Goal: Task Accomplishment & Management: Use online tool/utility

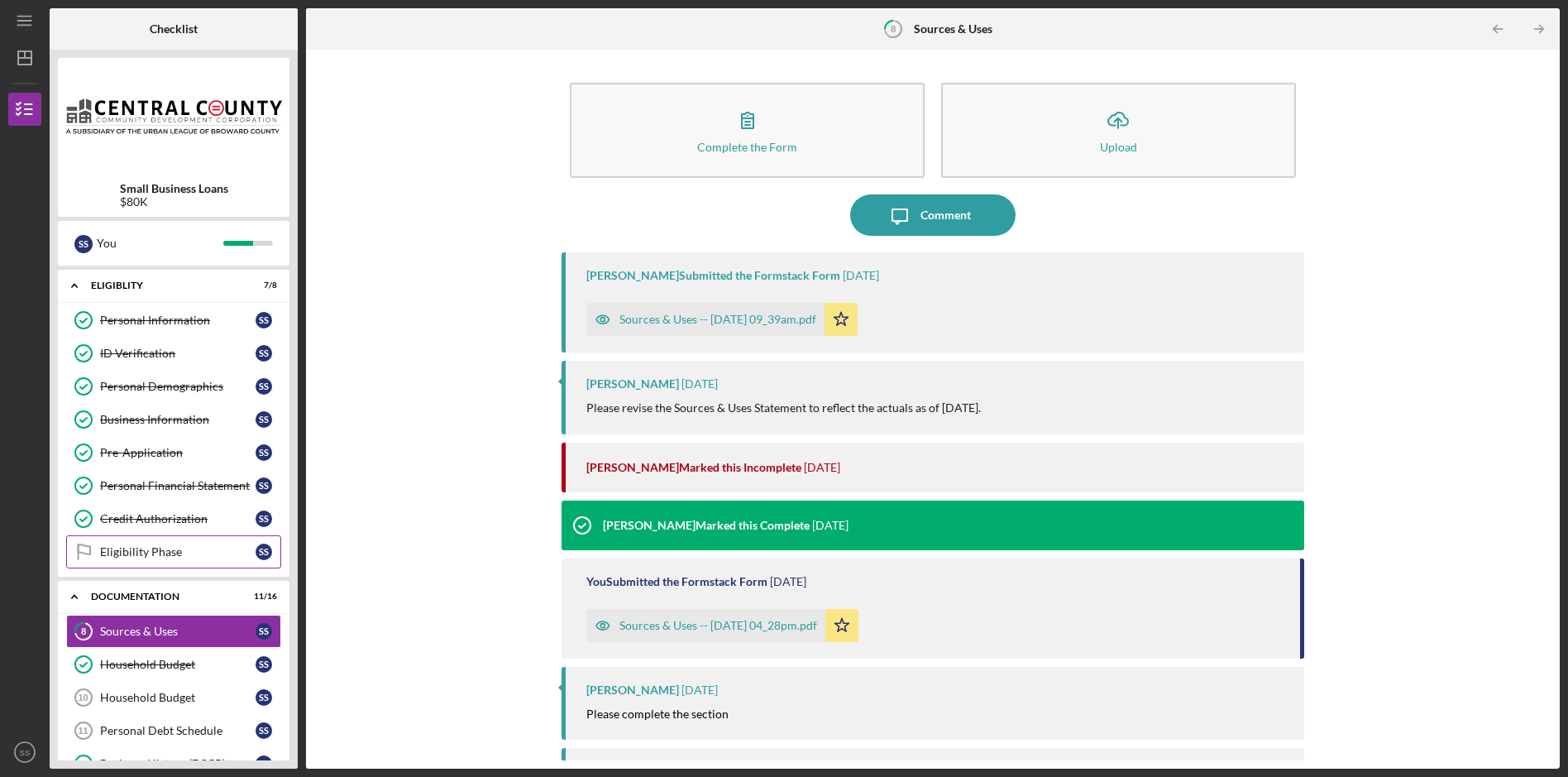
click at [135, 548] on div "Eligibility Phase" at bounding box center [177, 552] width 156 height 13
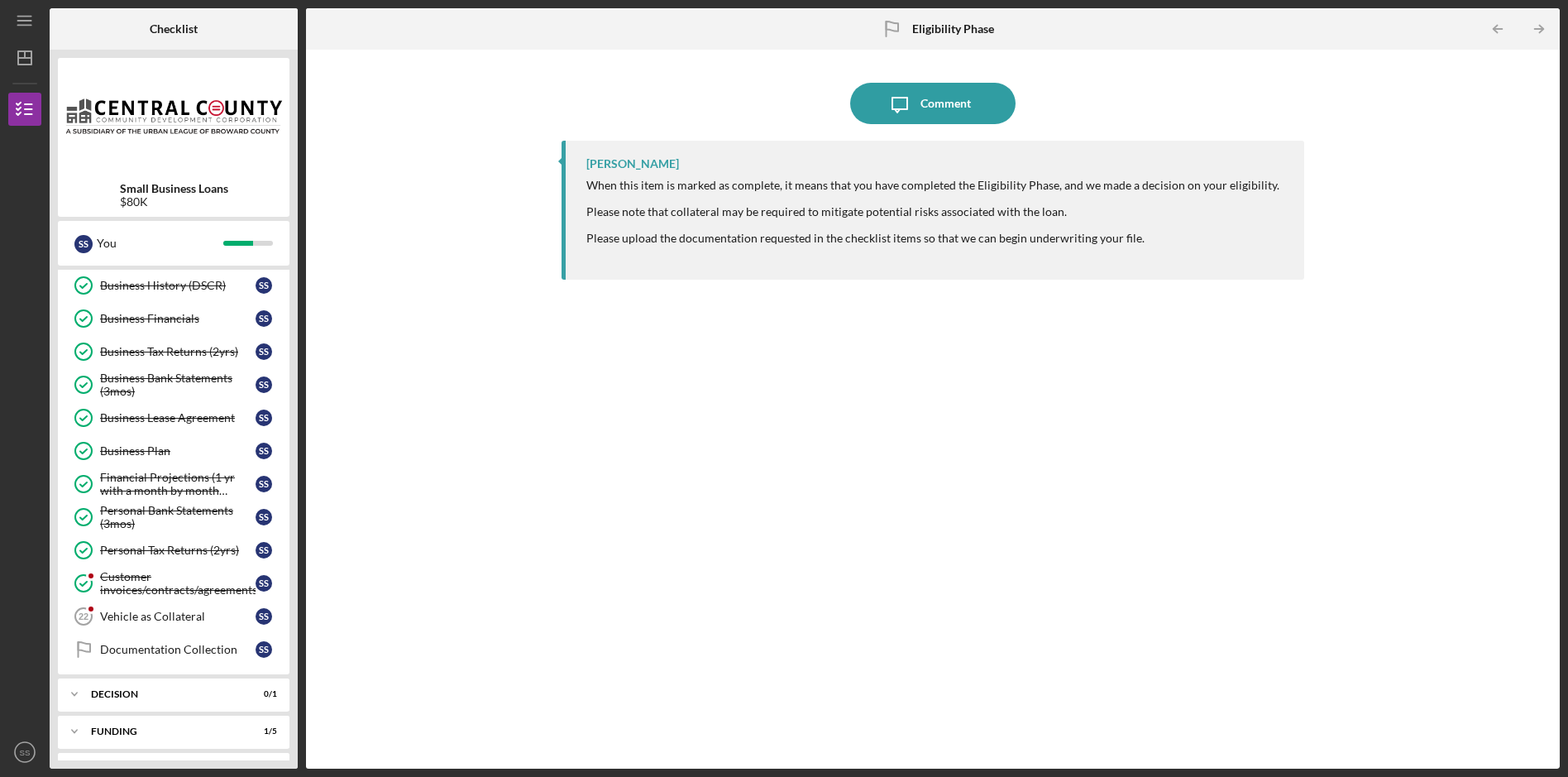
scroll to position [512, 0]
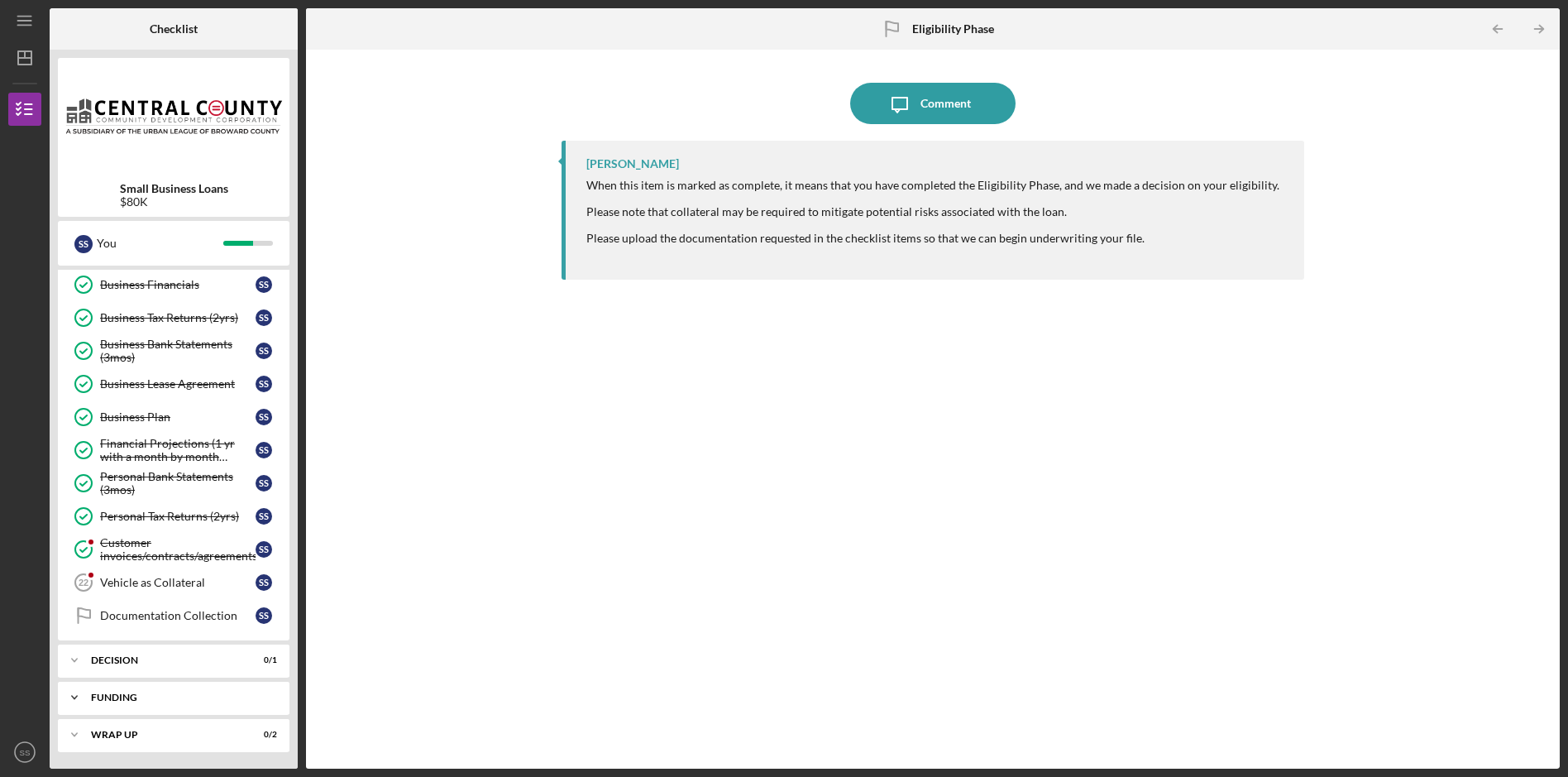
click at [118, 699] on div "Funding" at bounding box center [179, 697] width 177 height 10
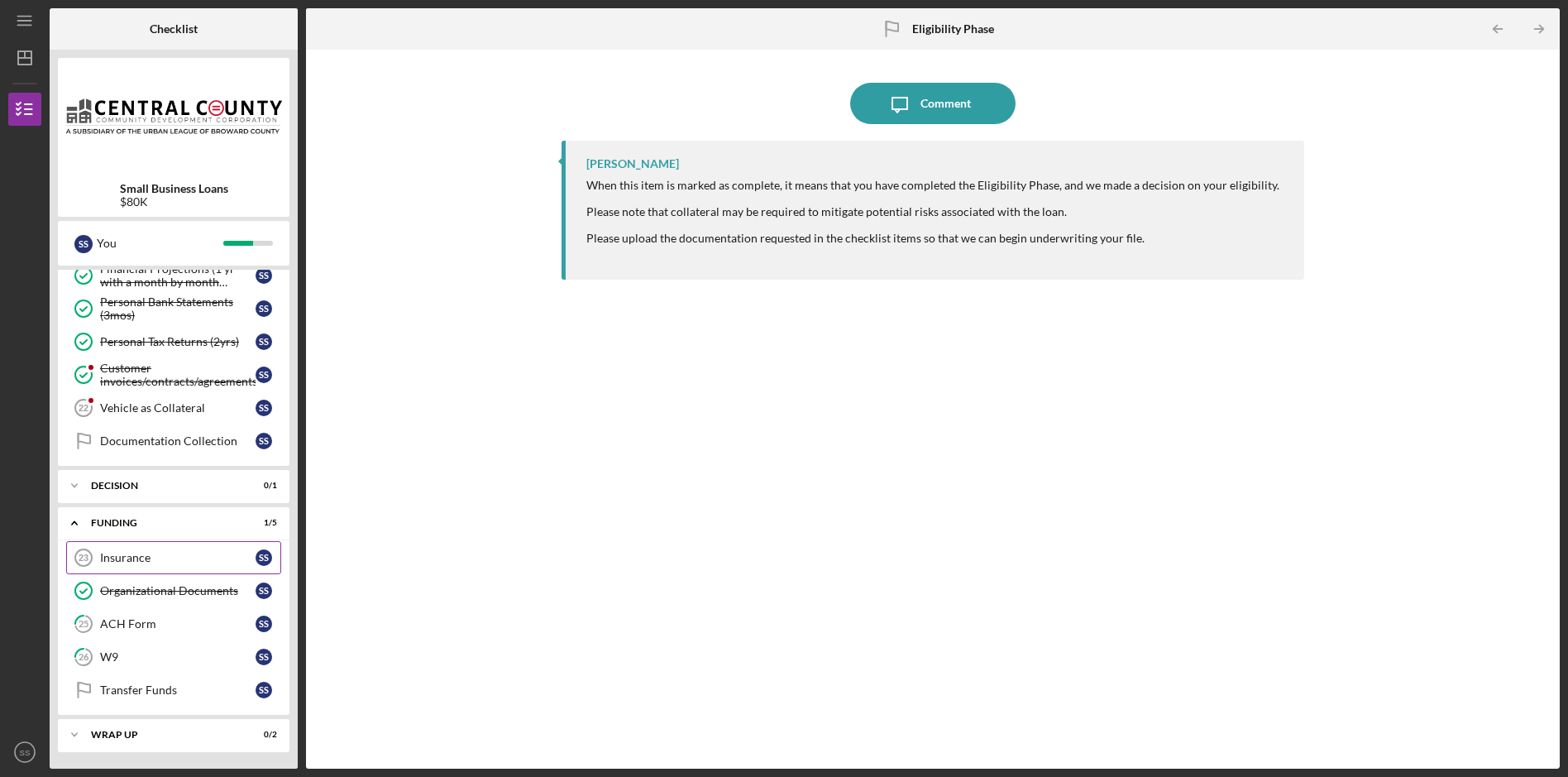
click at [134, 559] on div "Insurance" at bounding box center [177, 558] width 156 height 13
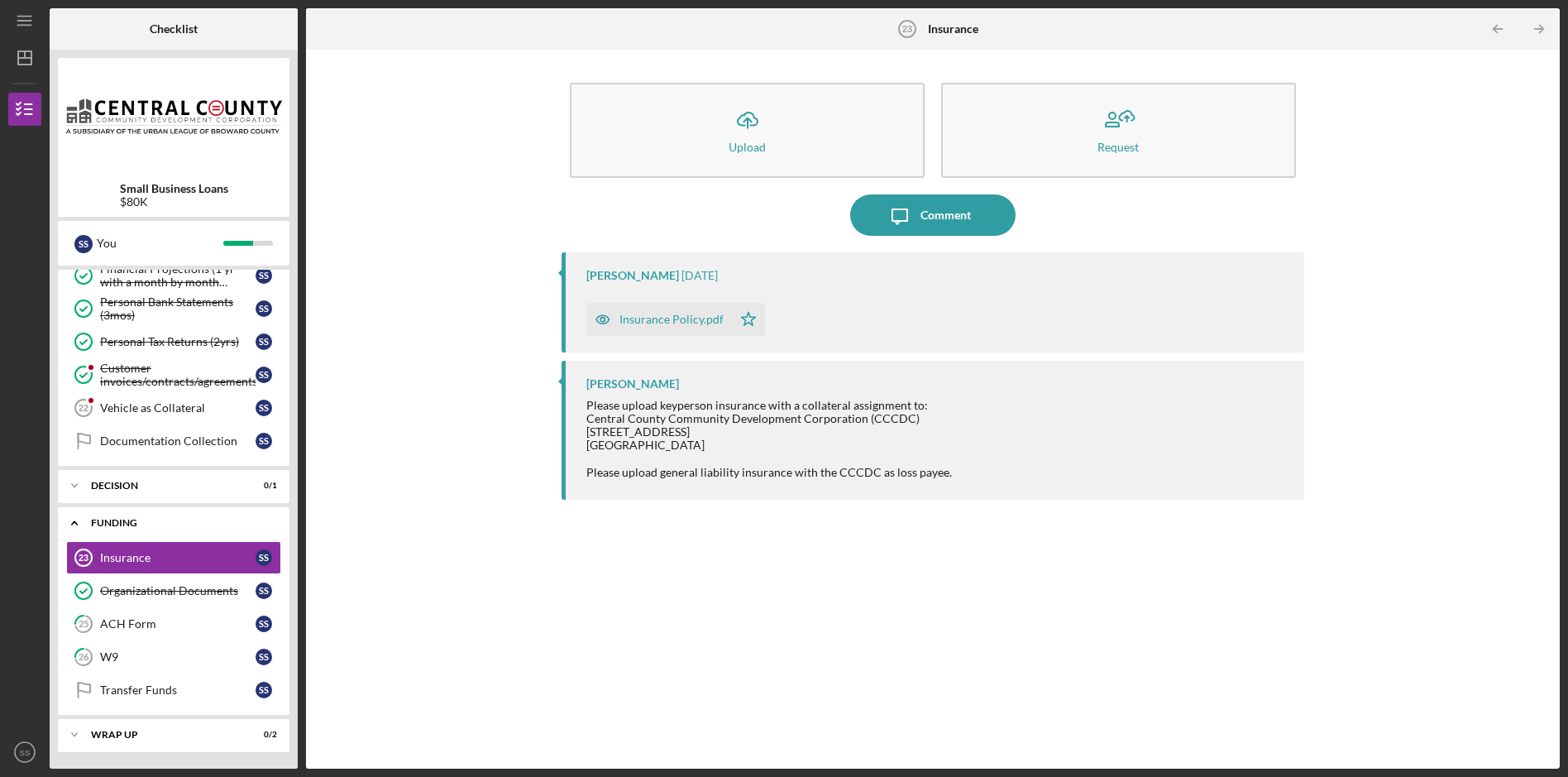
click at [145, 523] on div "Funding" at bounding box center [179, 523] width 177 height 10
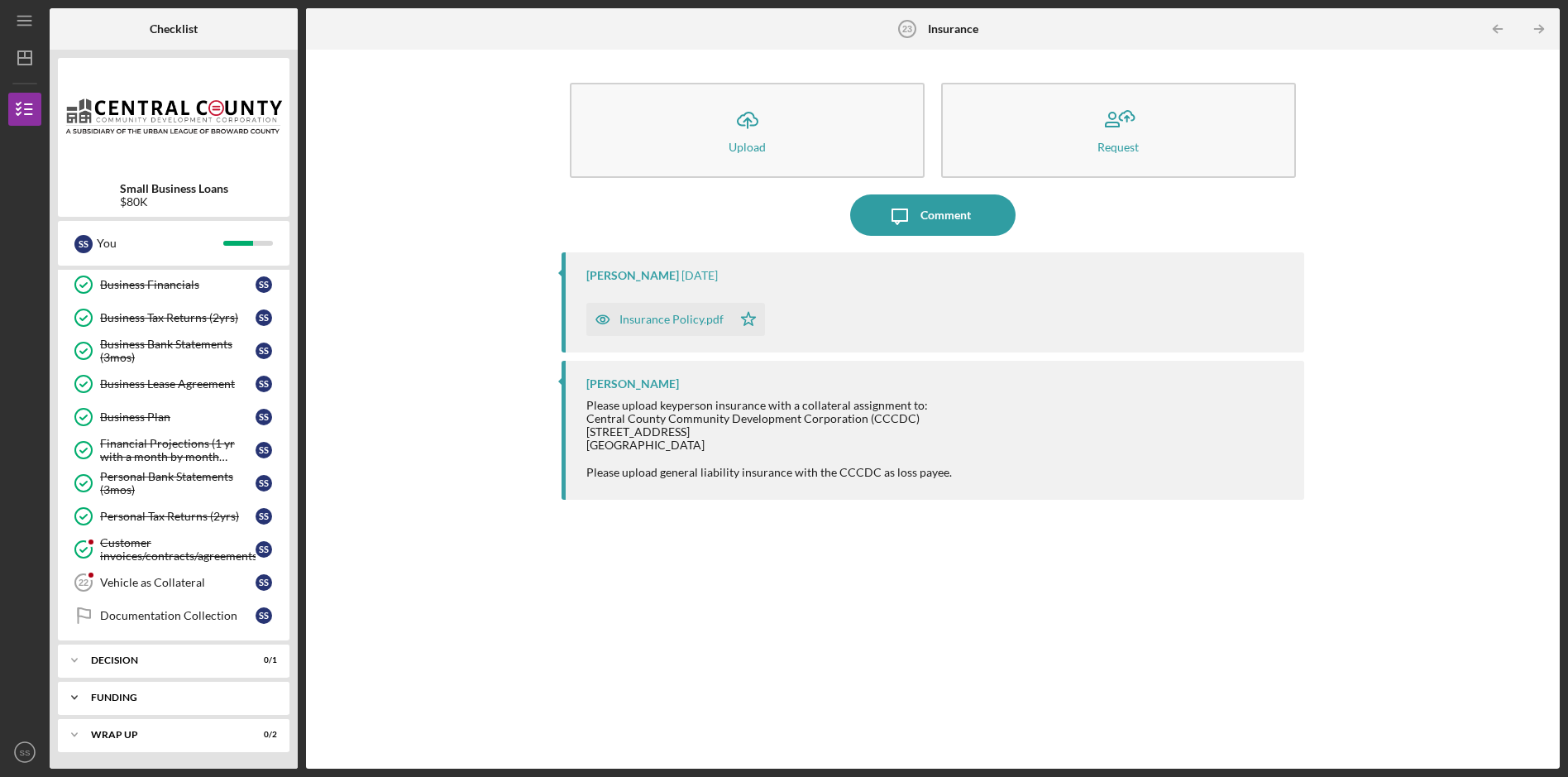
click at [78, 694] on icon "Icon/Expander" at bounding box center [74, 697] width 33 height 33
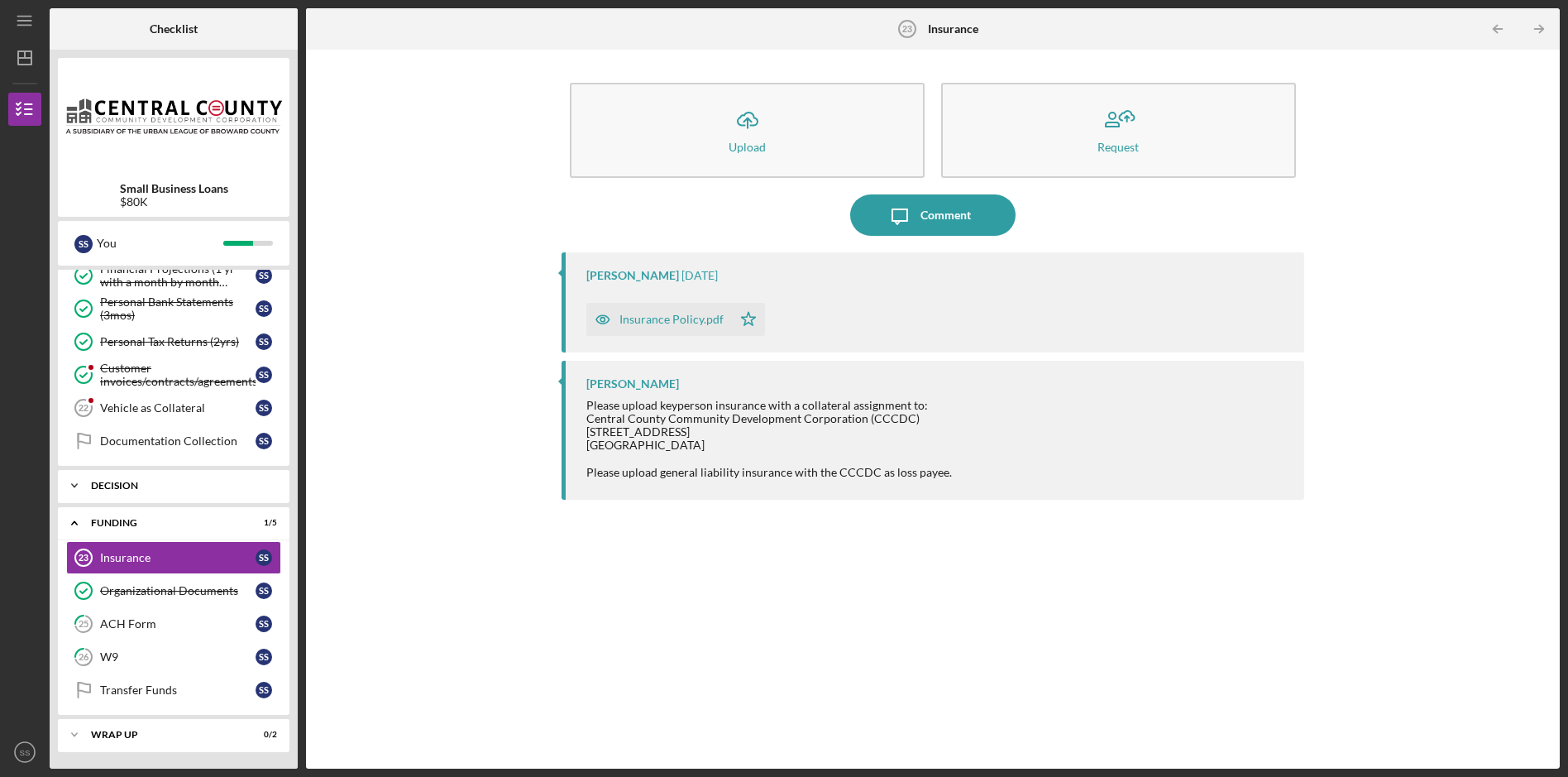
click at [68, 477] on icon "Icon/Expander" at bounding box center [74, 485] width 33 height 33
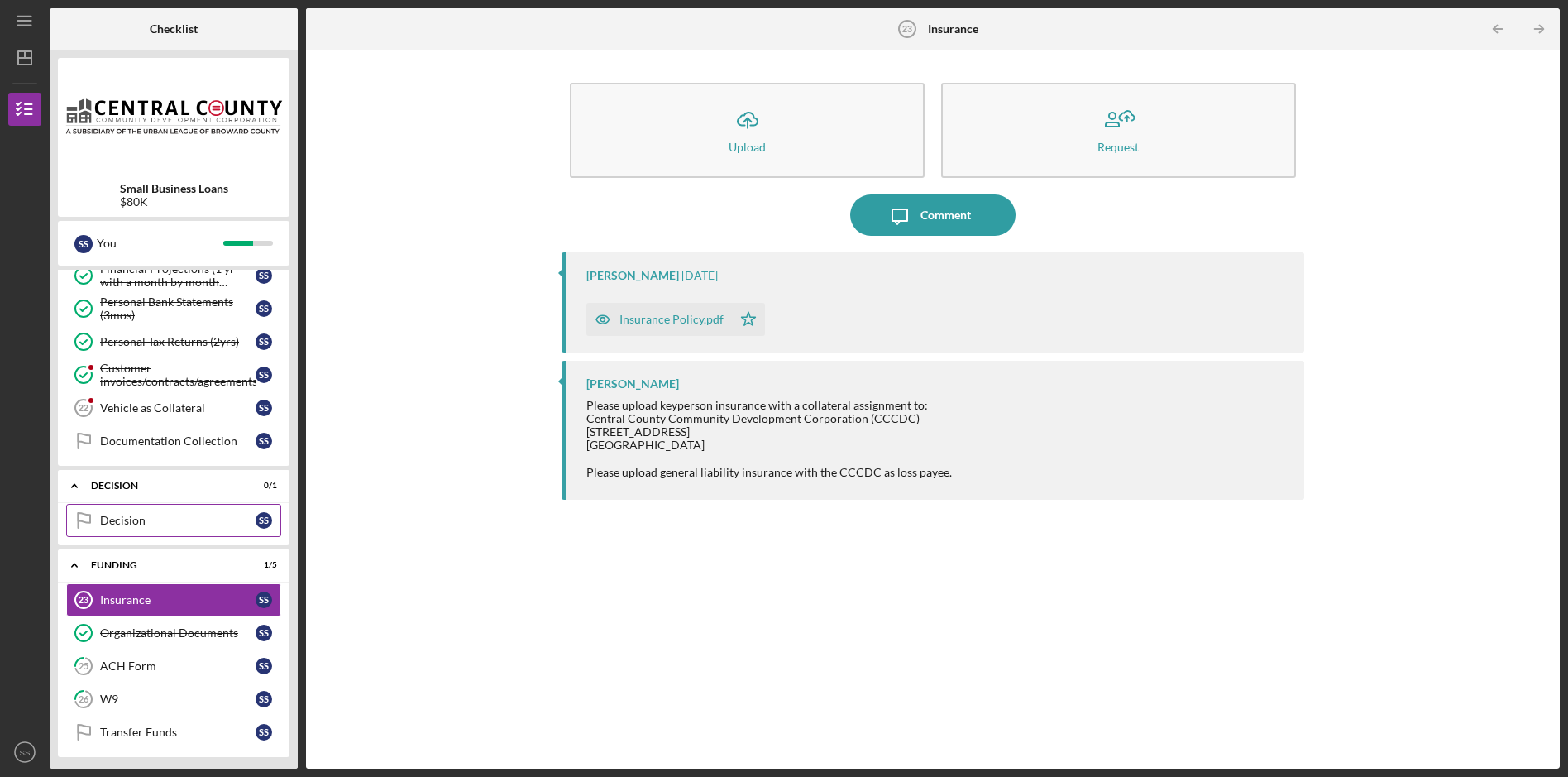
click at [133, 518] on div "Decision" at bounding box center [177, 520] width 156 height 13
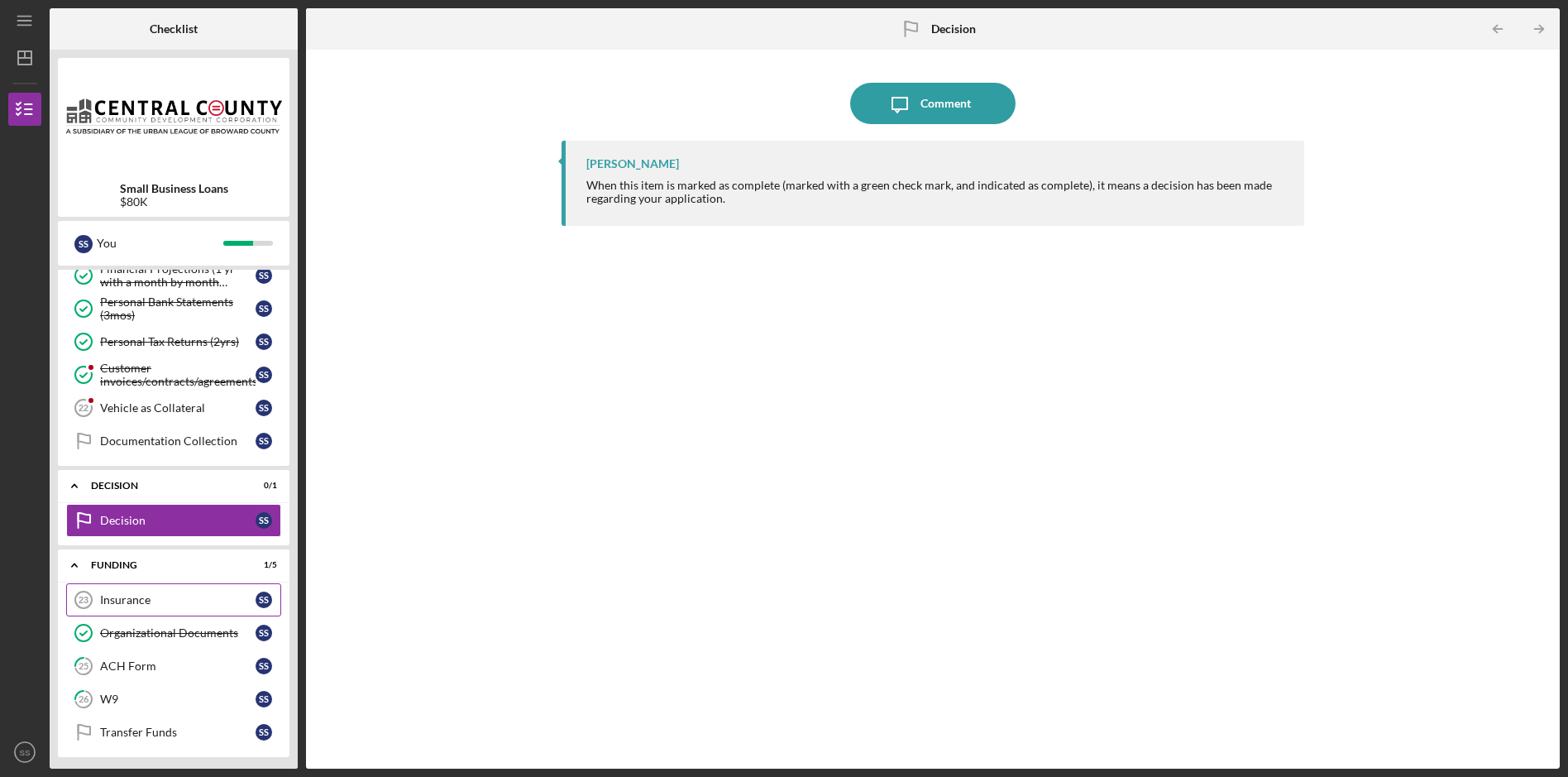
scroll to position [728, 0]
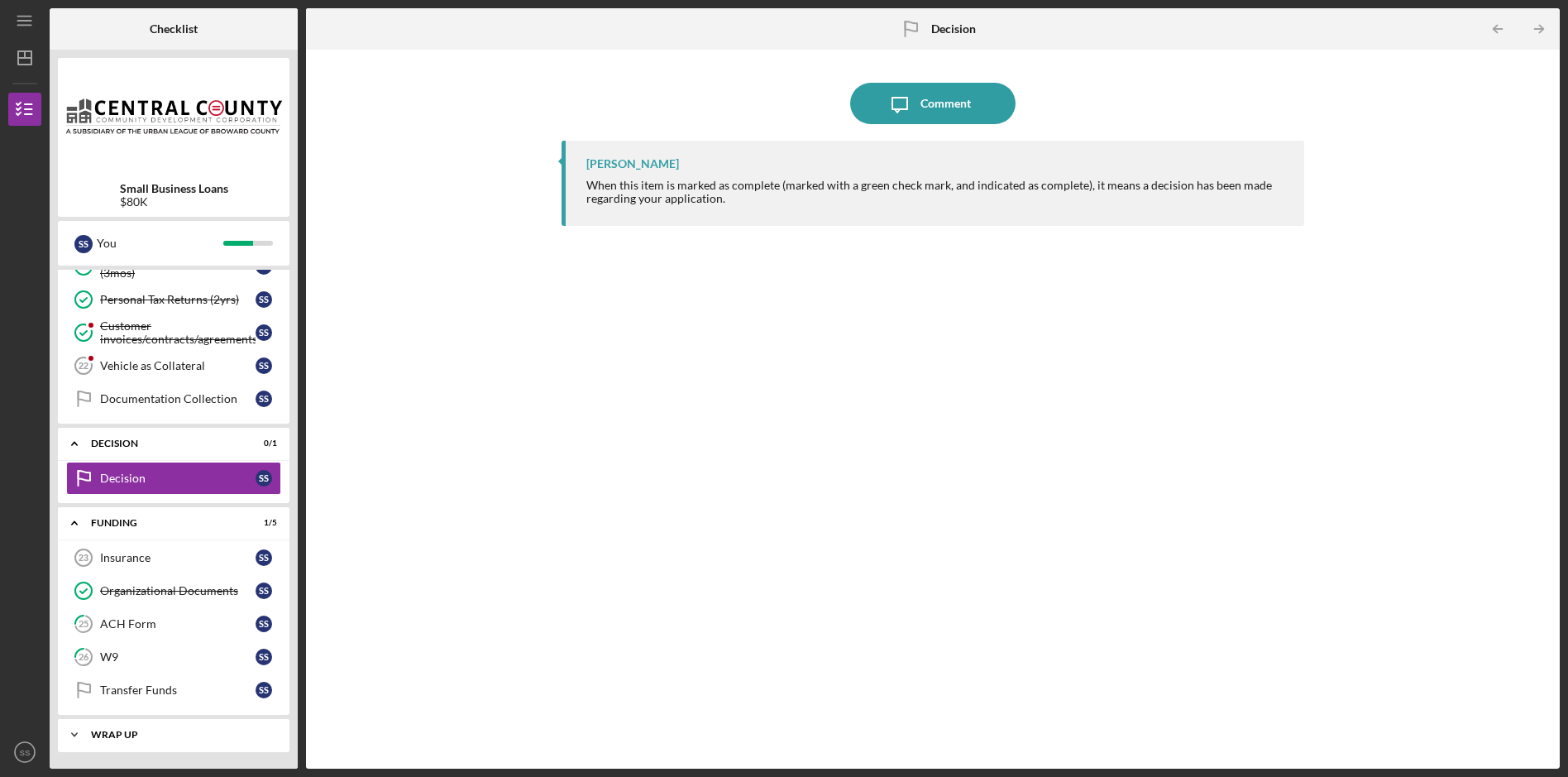
click at [124, 730] on div "Wrap up" at bounding box center [179, 734] width 177 height 10
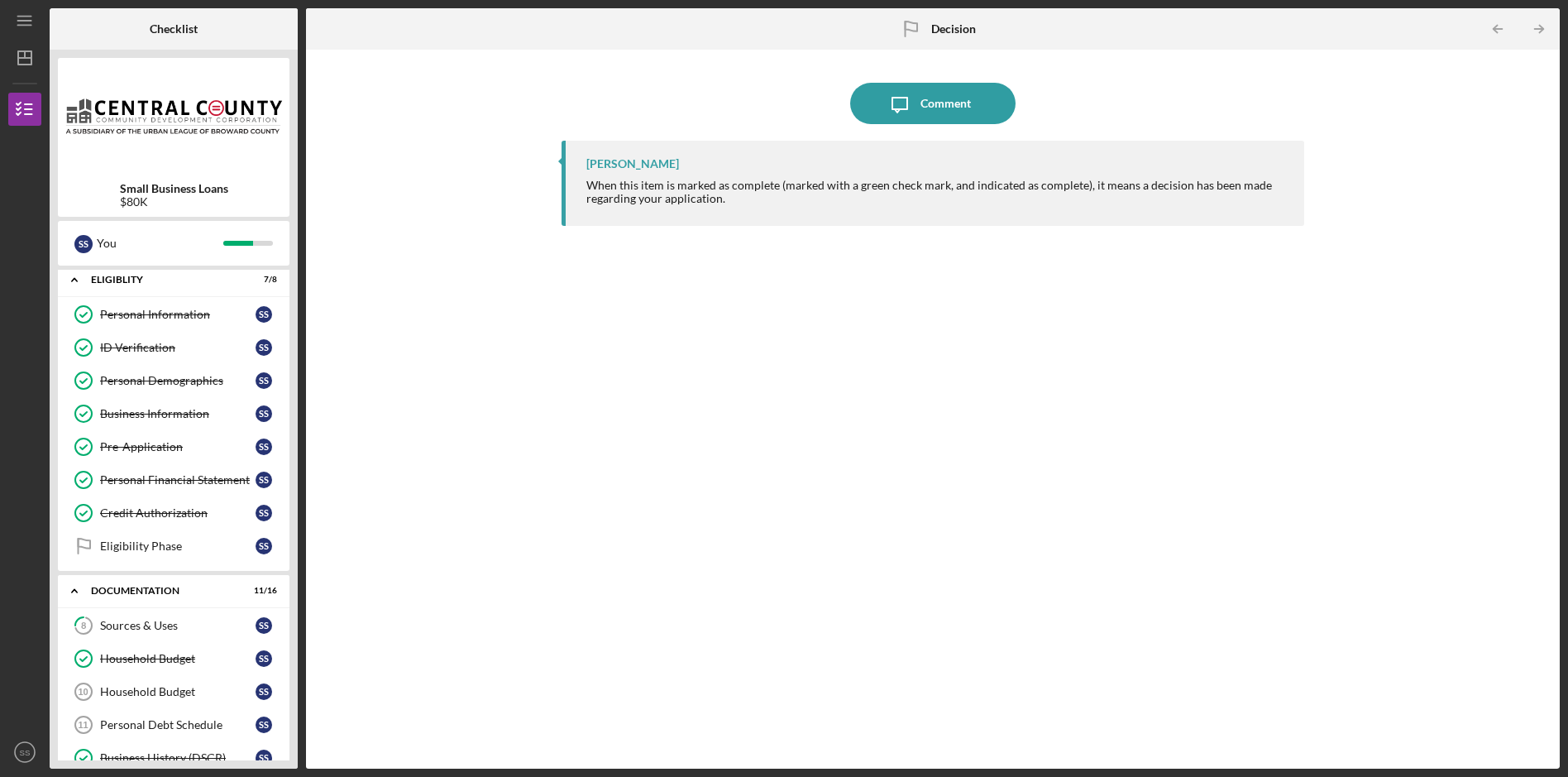
scroll to position [0, 0]
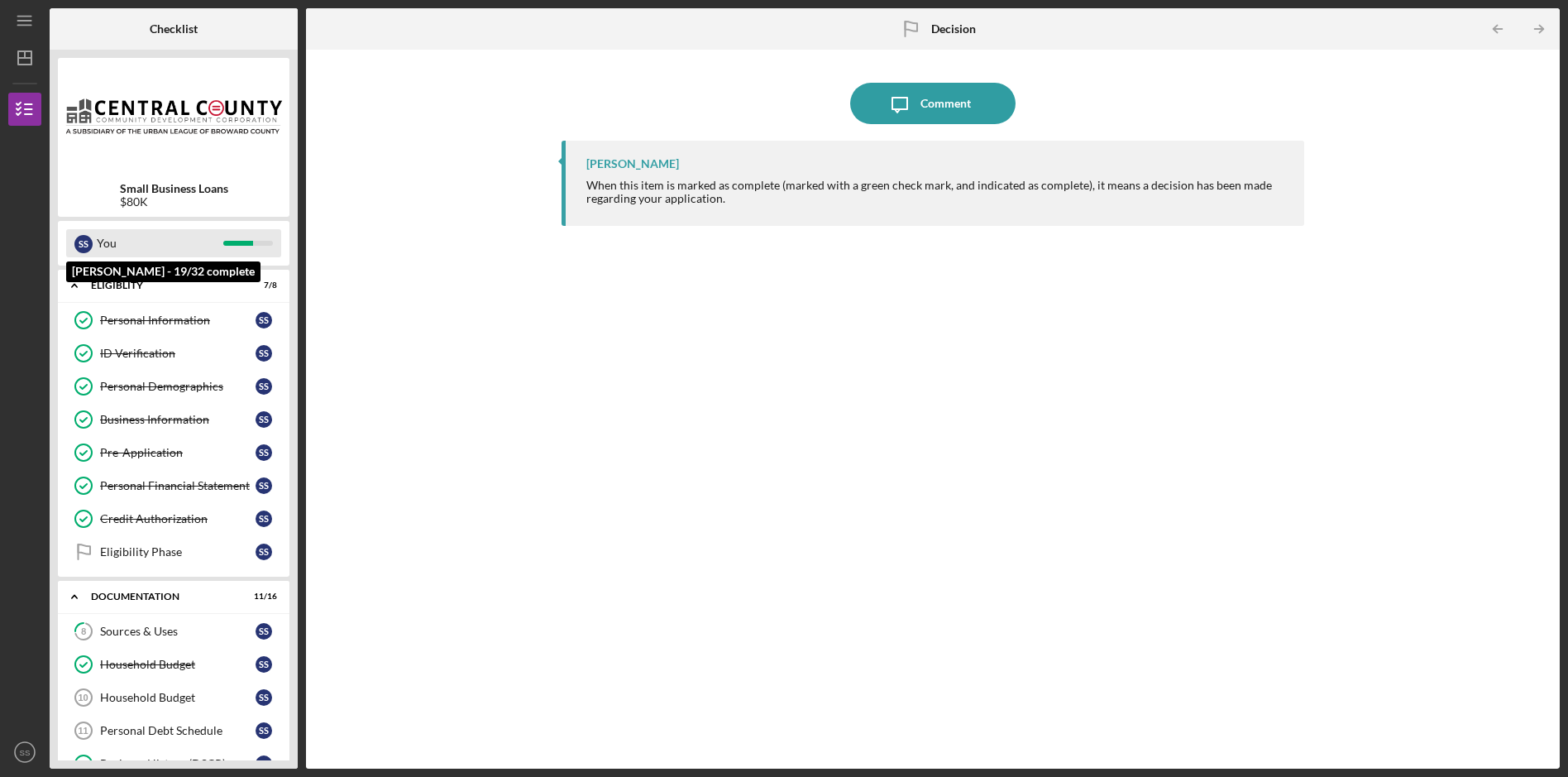
click at [147, 245] on div "You" at bounding box center [161, 243] width 127 height 28
